Goal: Find specific page/section: Find specific page/section

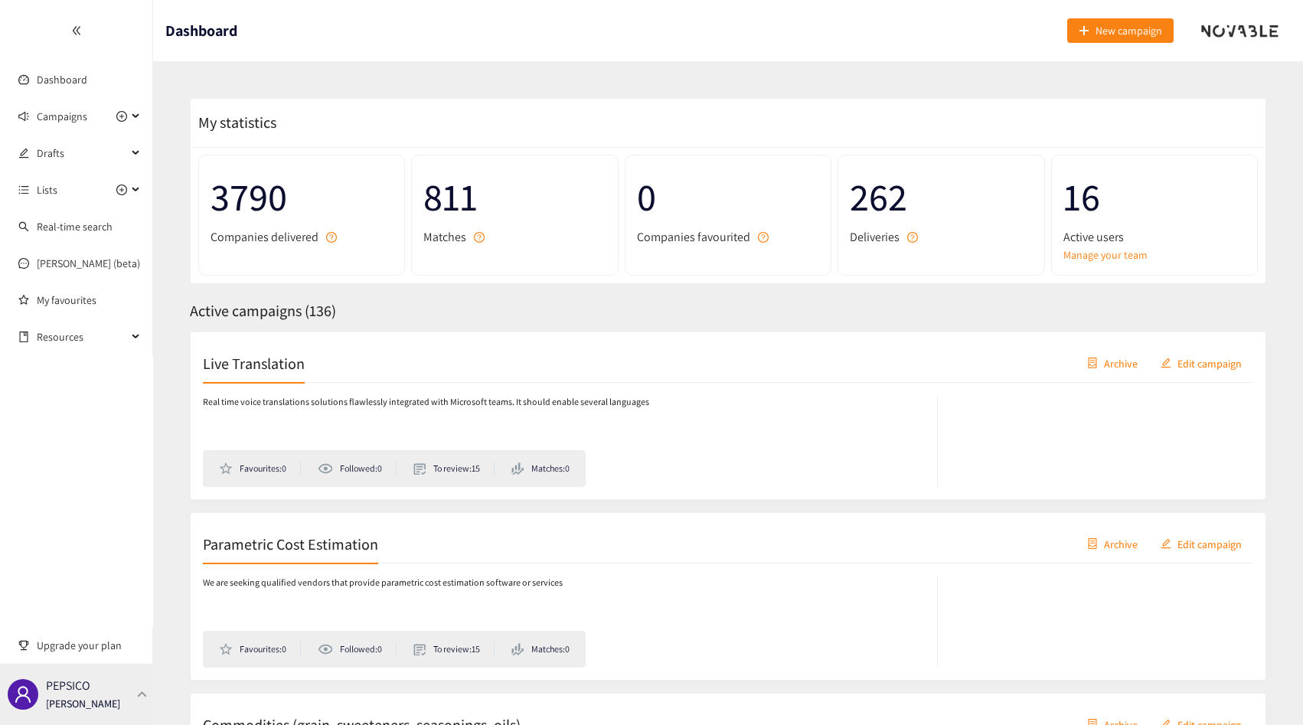
click at [98, 689] on div "PEPSICO [PERSON_NAME]" at bounding box center [83, 694] width 74 height 23
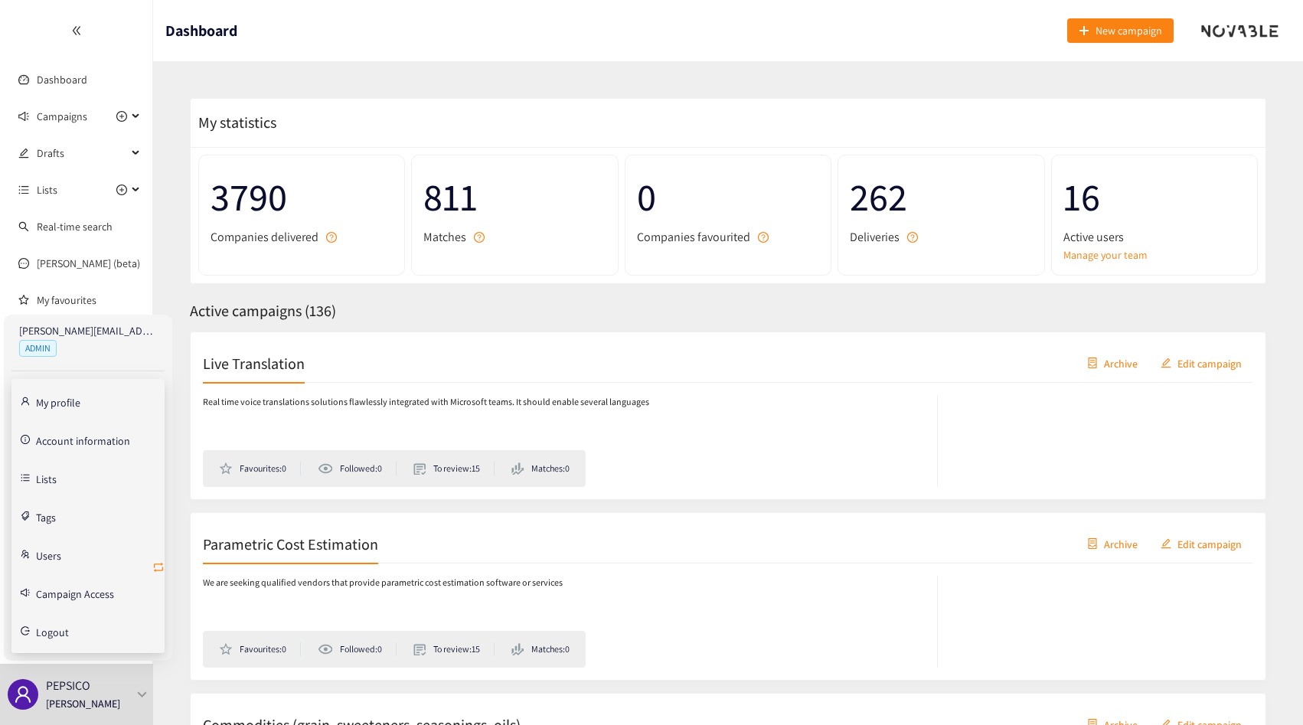
click at [155, 564] on icon "retweet" at bounding box center [158, 567] width 12 height 12
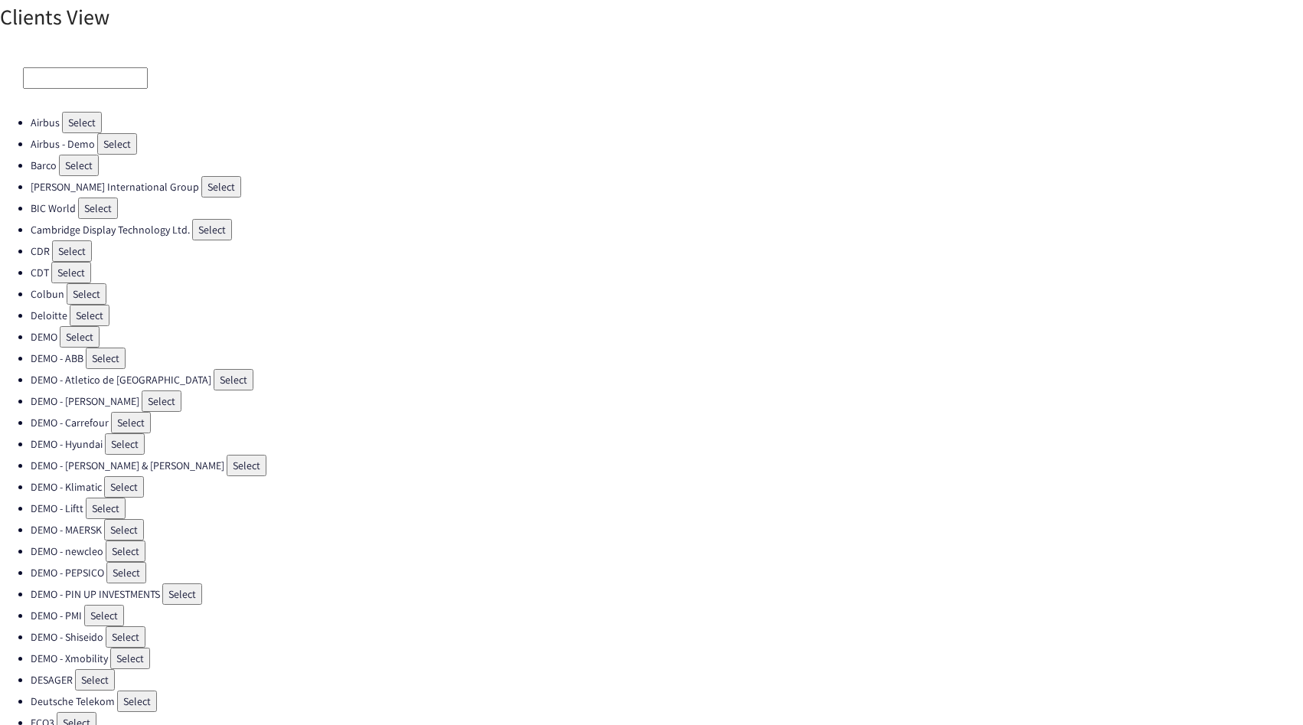
click at [83, 80] on input at bounding box center [85, 77] width 125 height 21
type input "a"
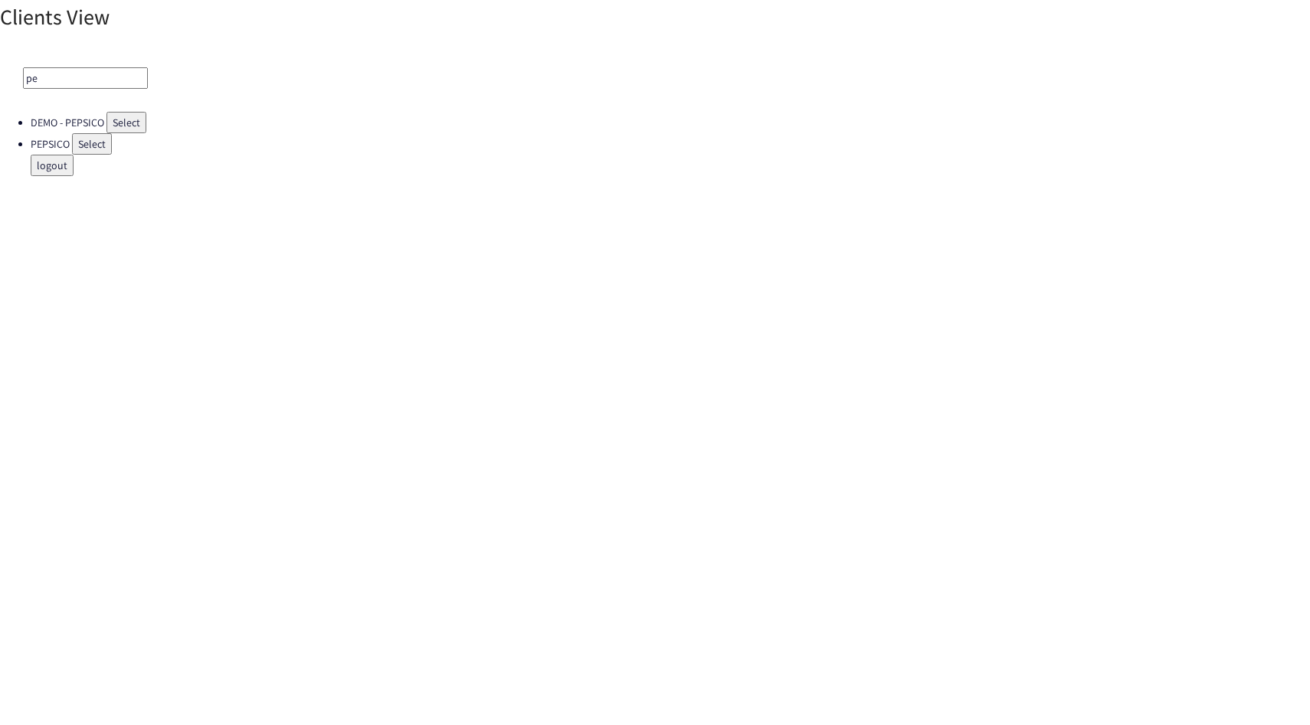
type input "p"
type input "frama"
click at [101, 128] on button "Select" at bounding box center [107, 122] width 40 height 21
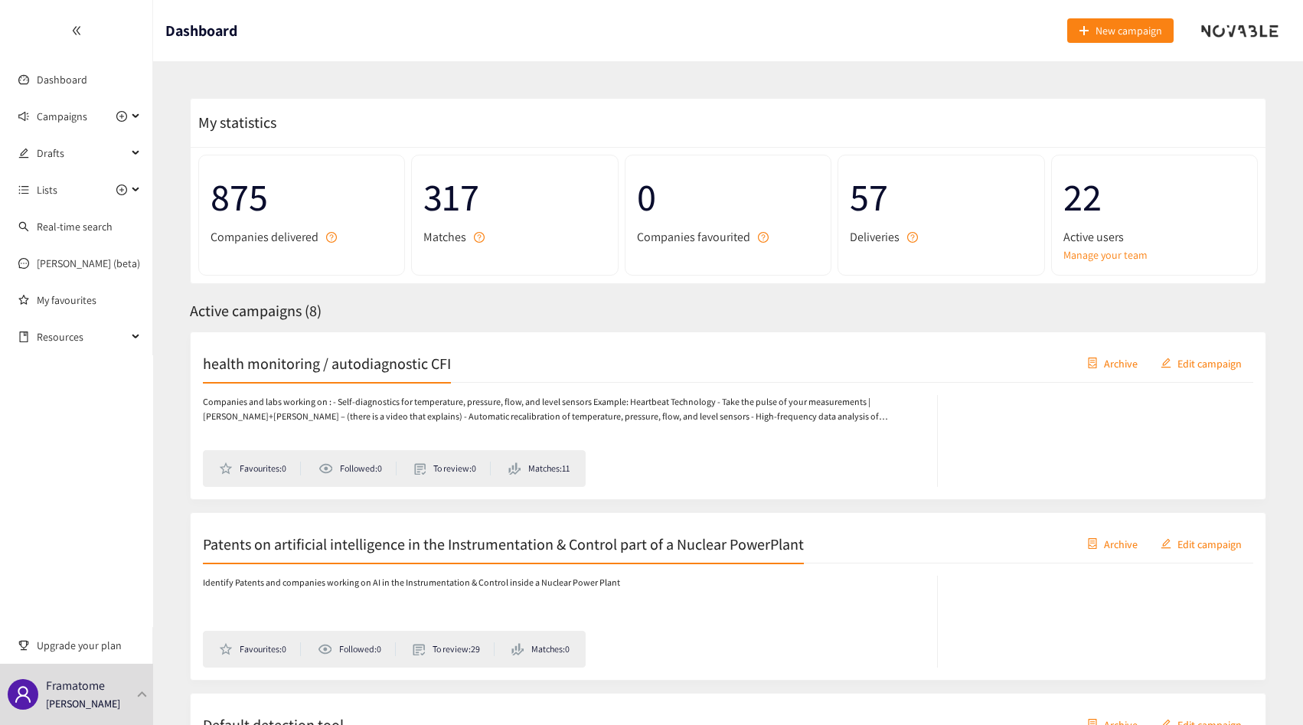
click at [312, 371] on h2 "health monitoring / autodiagnostic CFI" at bounding box center [327, 362] width 248 height 21
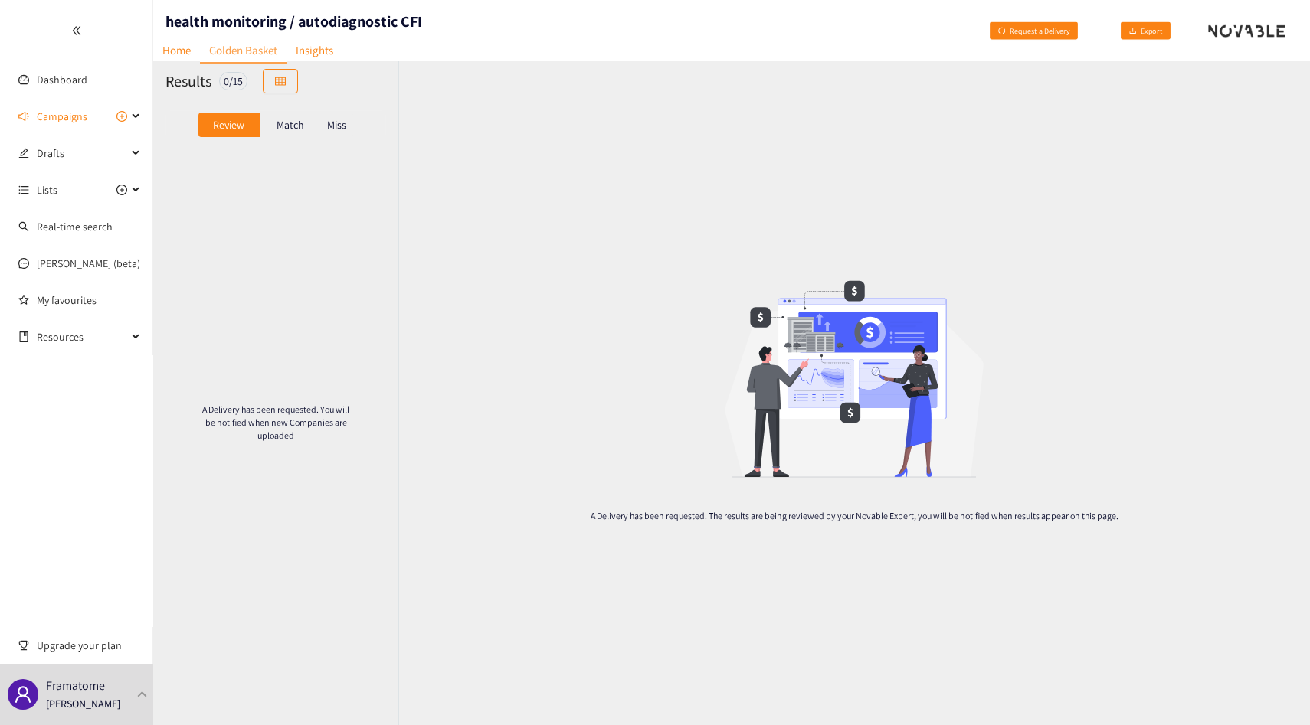
click at [293, 136] on div "Match" at bounding box center [290, 125] width 61 height 25
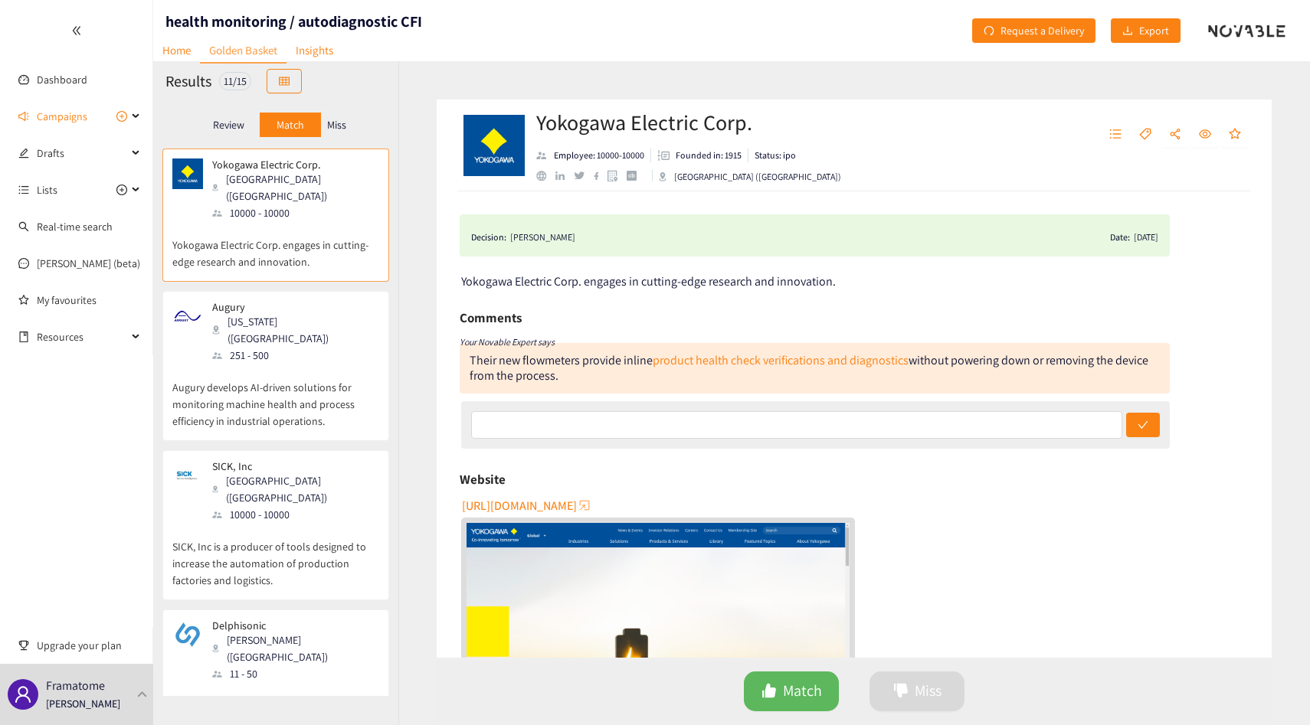
click at [350, 123] on div "Miss" at bounding box center [337, 125] width 32 height 25
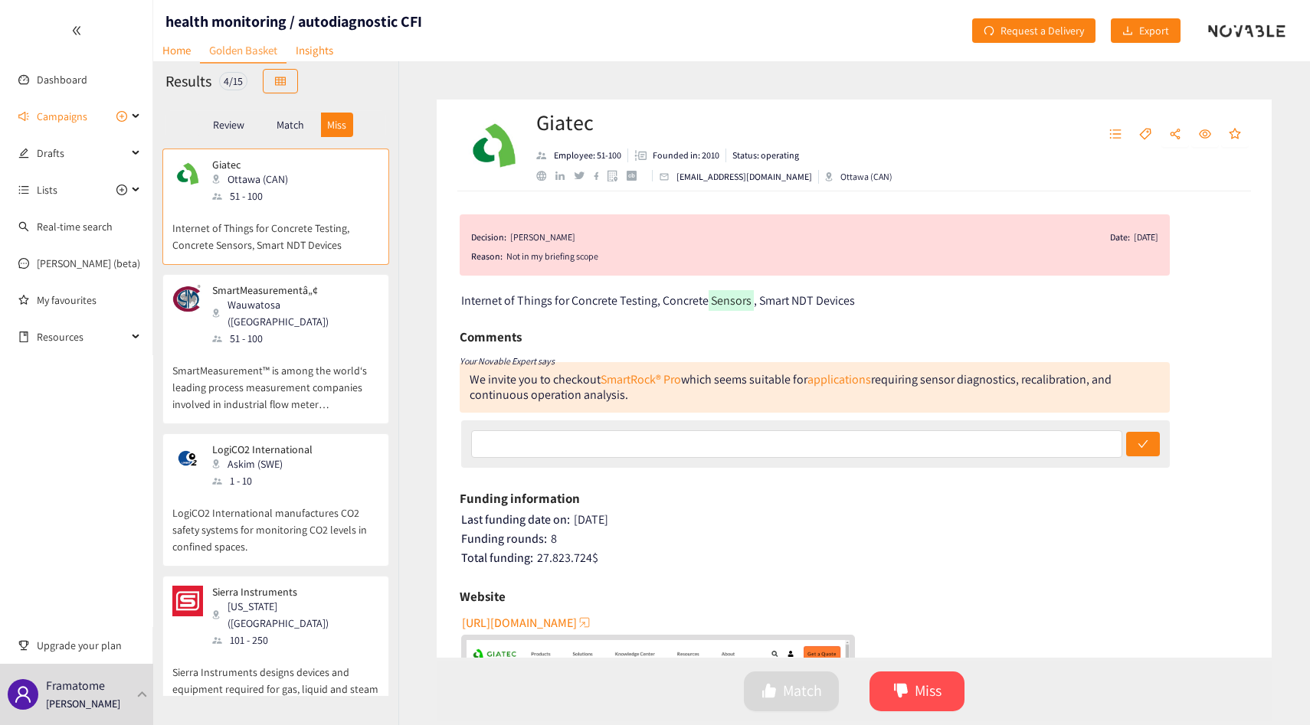
click at [286, 330] on div "51 - 100" at bounding box center [294, 338] width 165 height 17
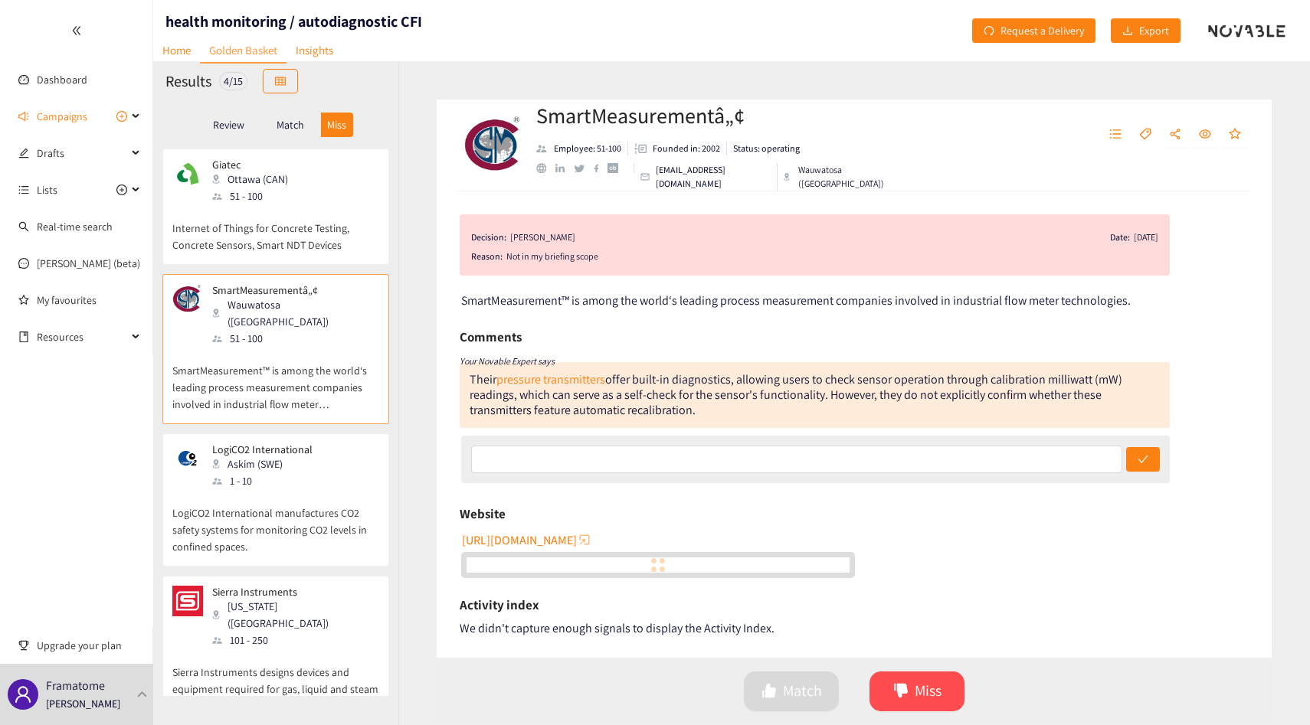
scroll to position [5, 0]
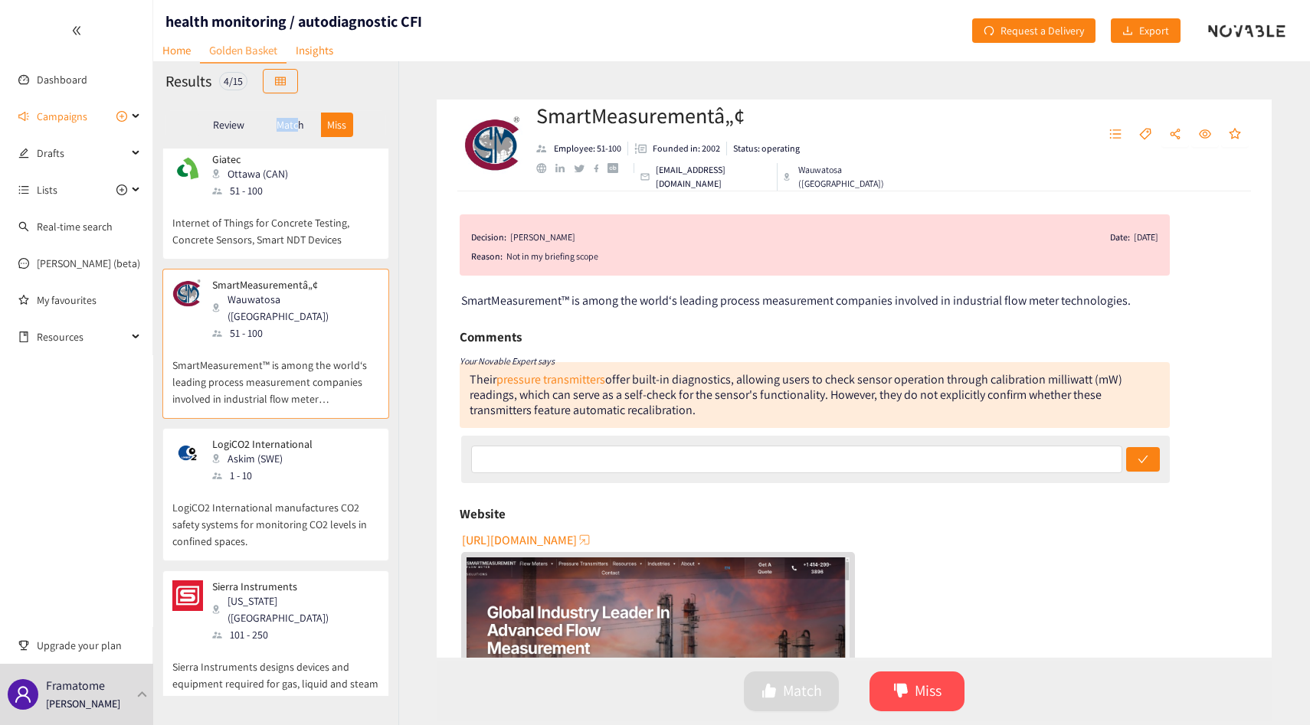
click at [296, 119] on p "Match" at bounding box center [290, 125] width 28 height 12
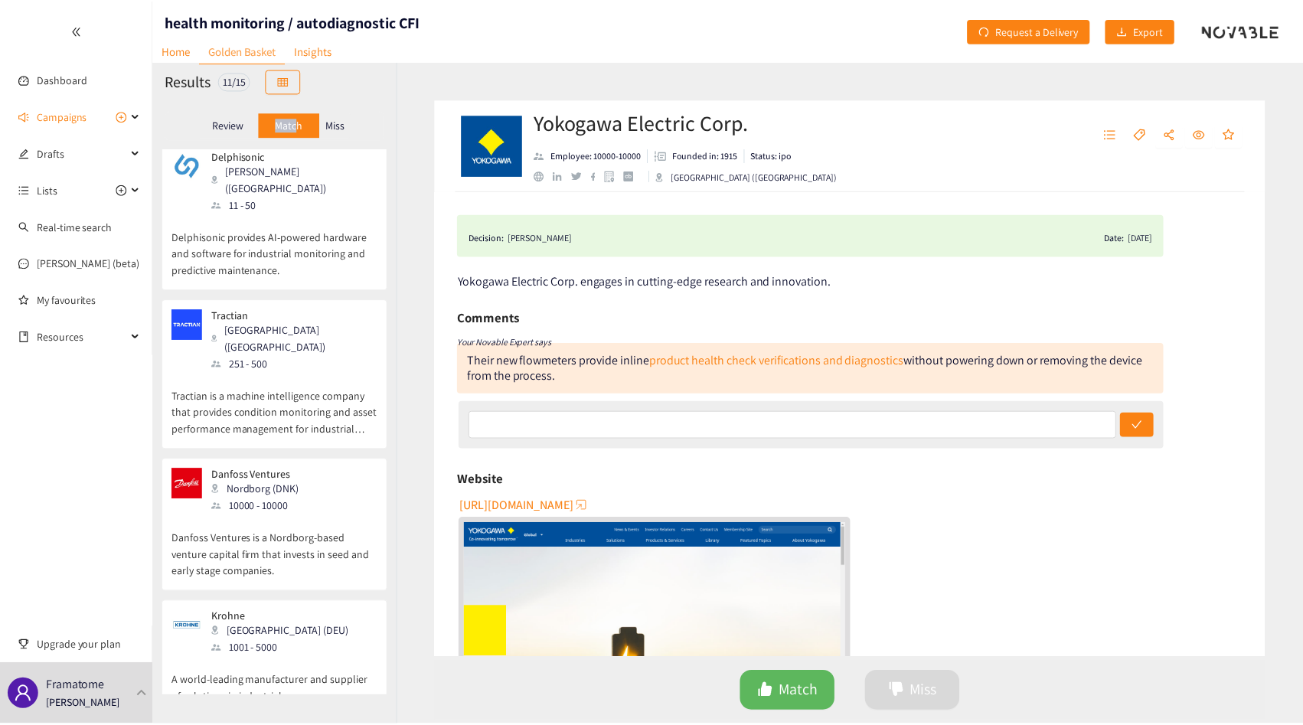
scroll to position [0, 0]
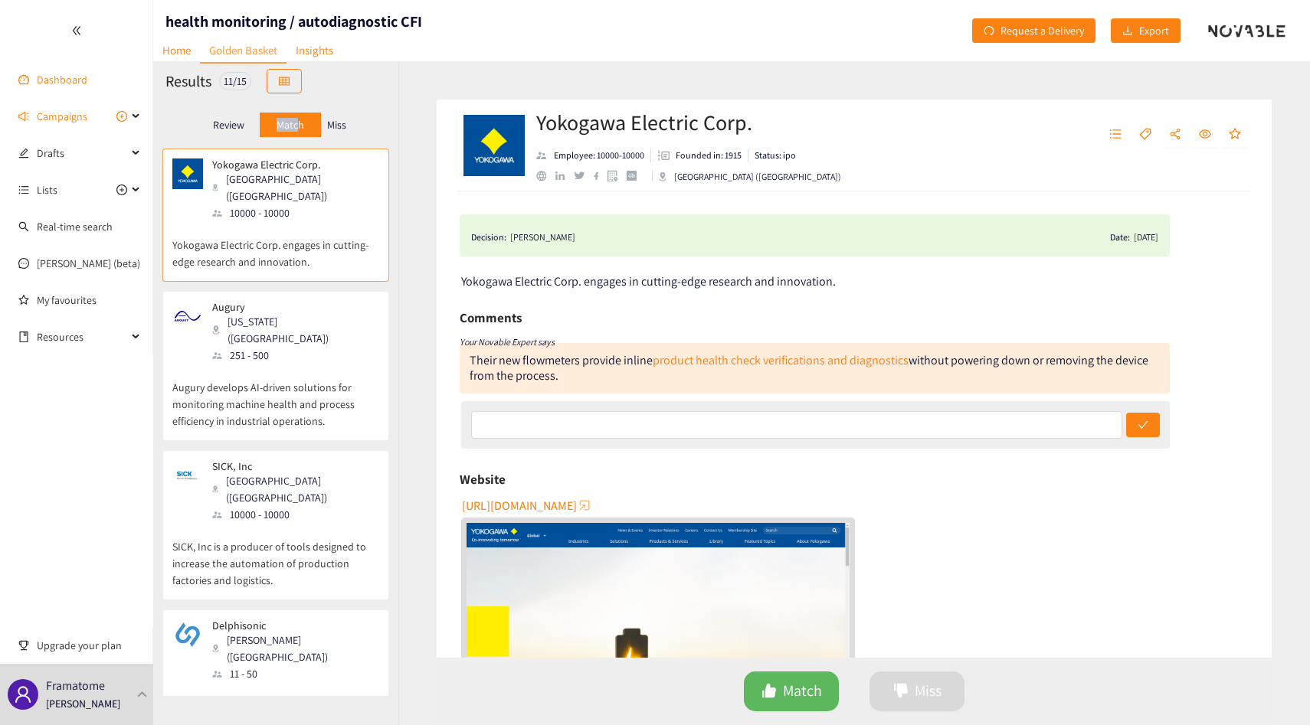
click at [48, 87] on link "Dashboard" at bounding box center [62, 80] width 51 height 14
